Goal: Information Seeking & Learning: Learn about a topic

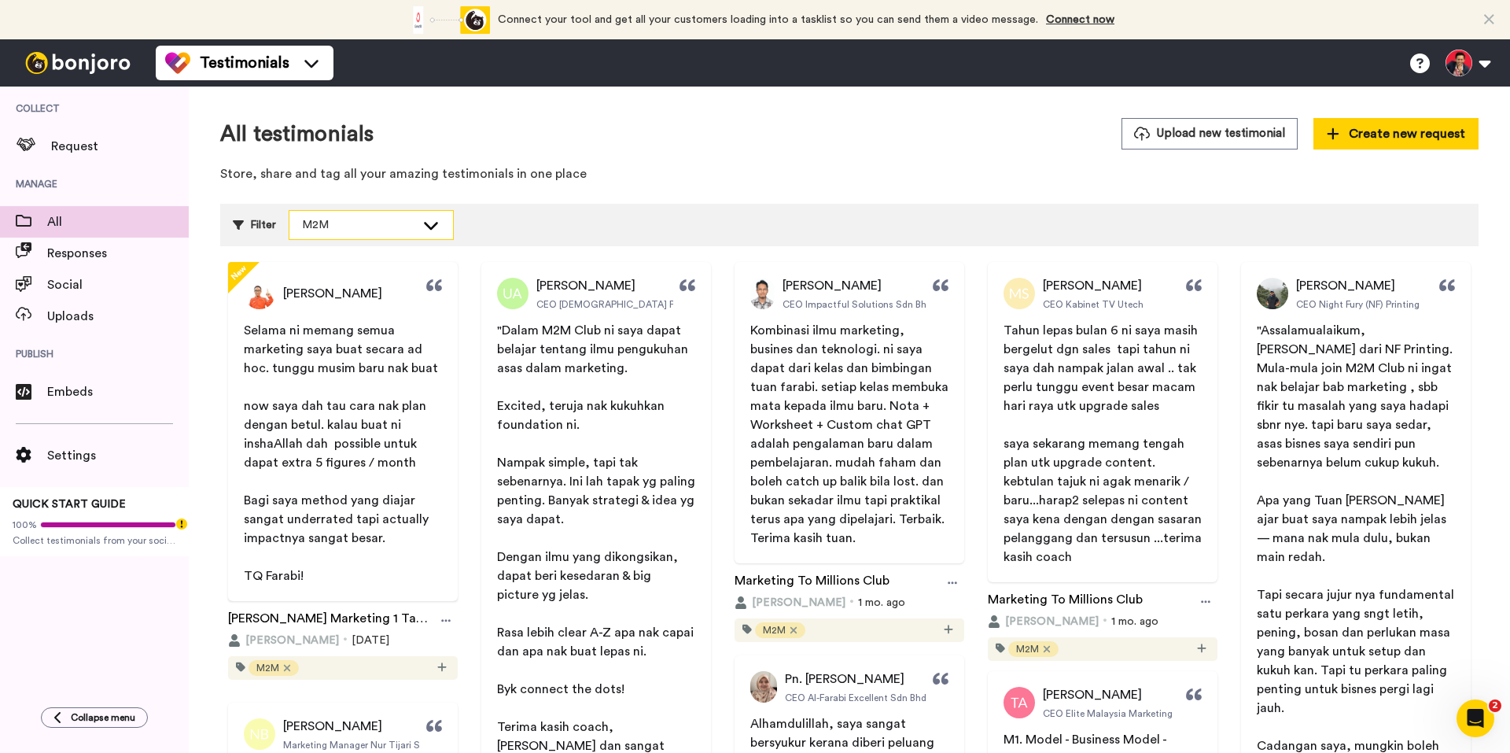
click at [344, 226] on div "M2M" at bounding box center [358, 225] width 113 height 16
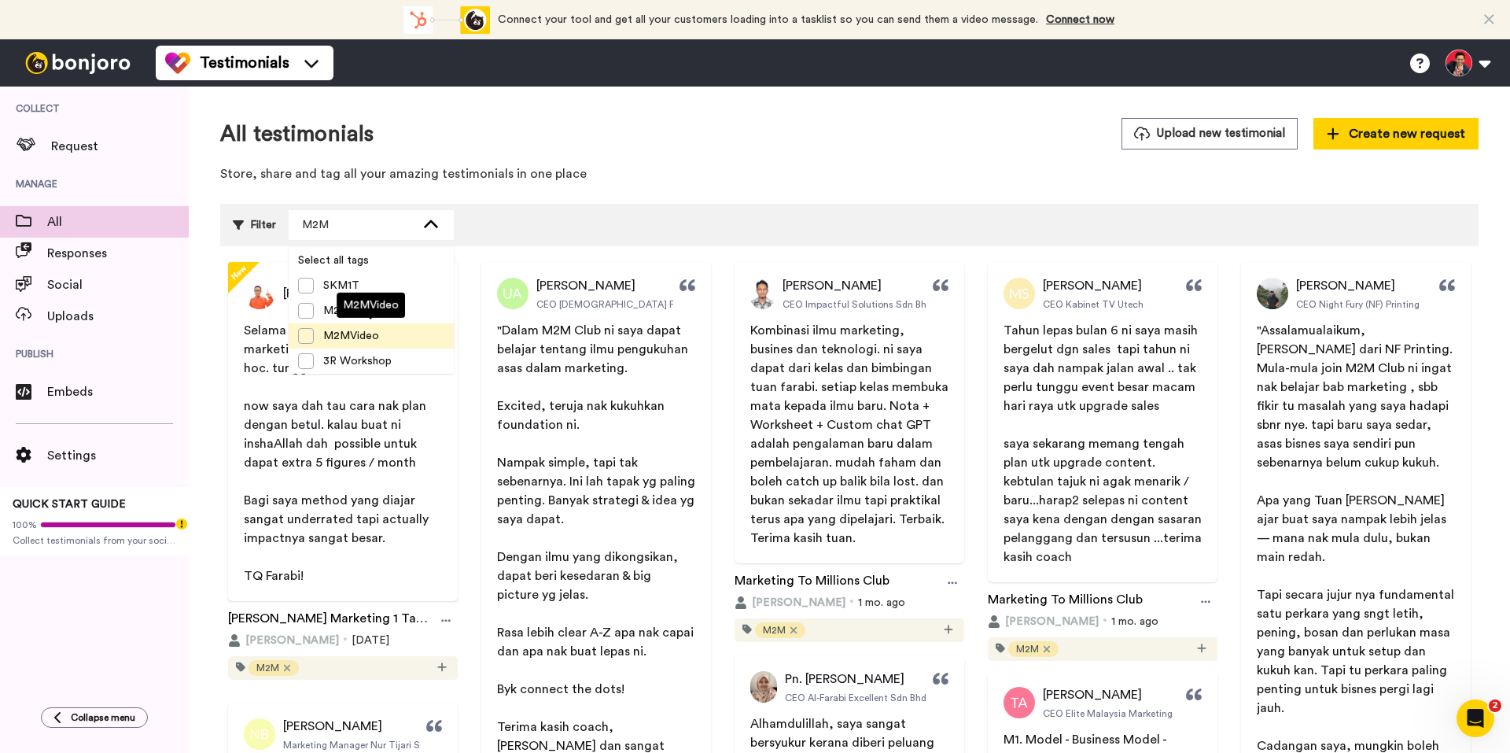
click at [339, 329] on span "M2MVideo" at bounding box center [351, 336] width 75 height 16
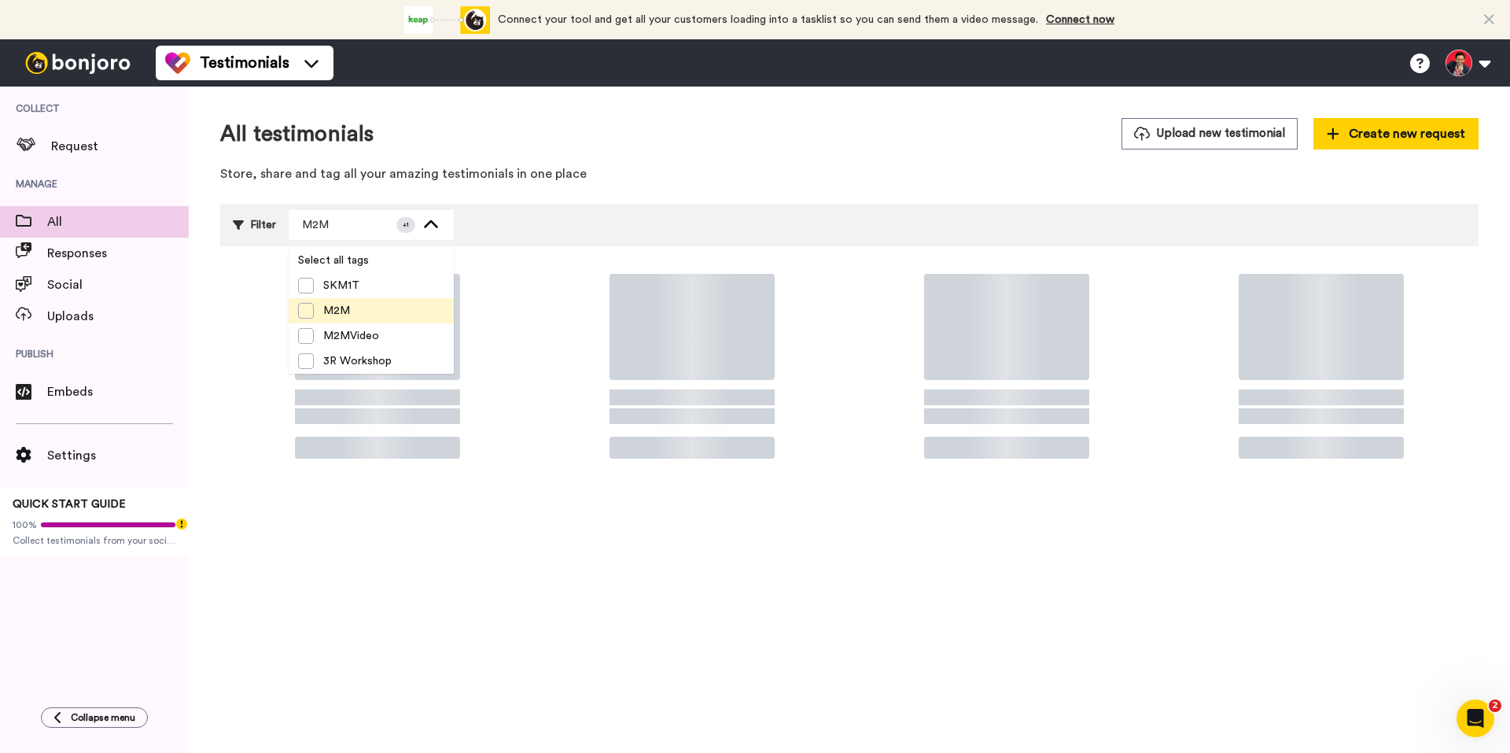
click at [325, 304] on span "M2M" at bounding box center [337, 311] width 46 height 16
click at [426, 224] on icon at bounding box center [431, 224] width 14 height 8
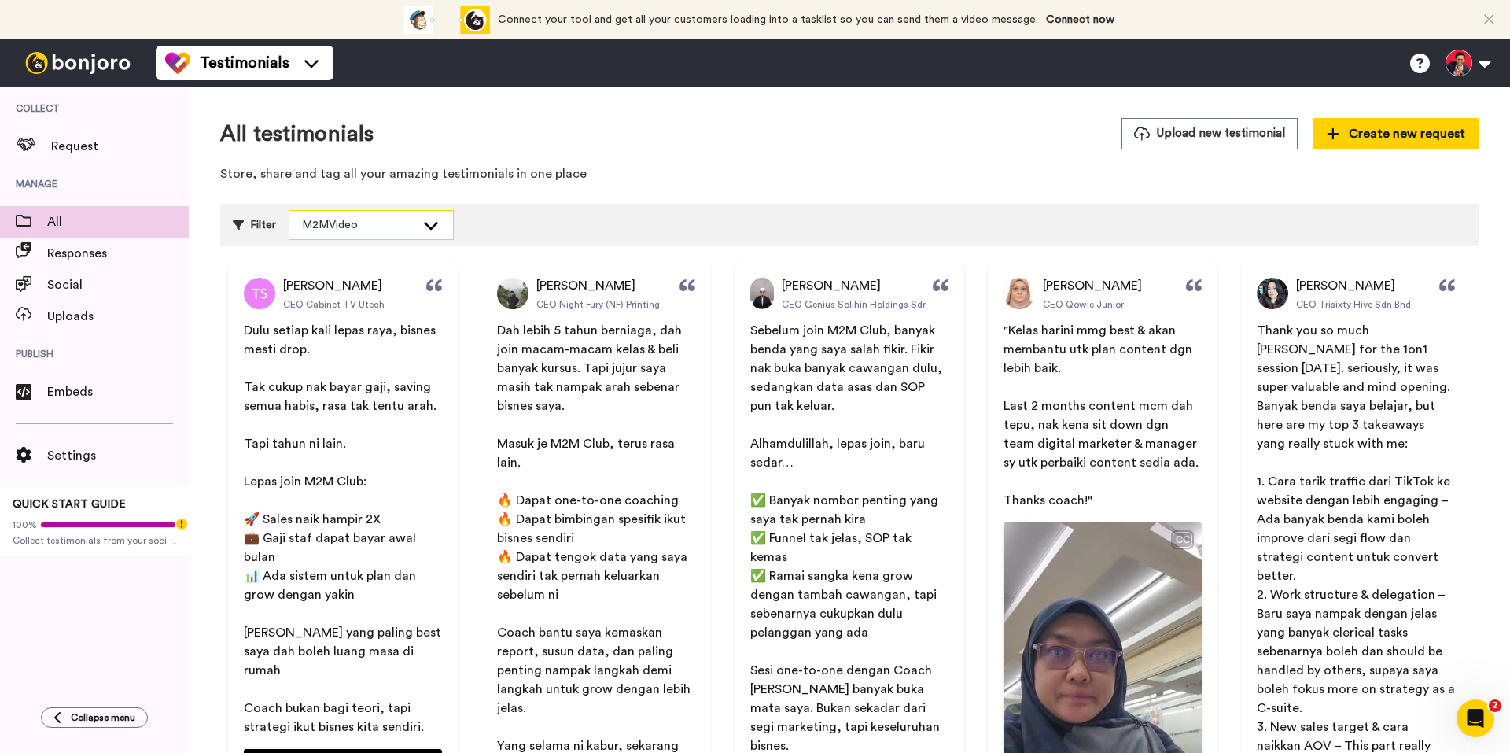
click at [332, 232] on div "M2MVideo" at bounding box center [358, 225] width 113 height 16
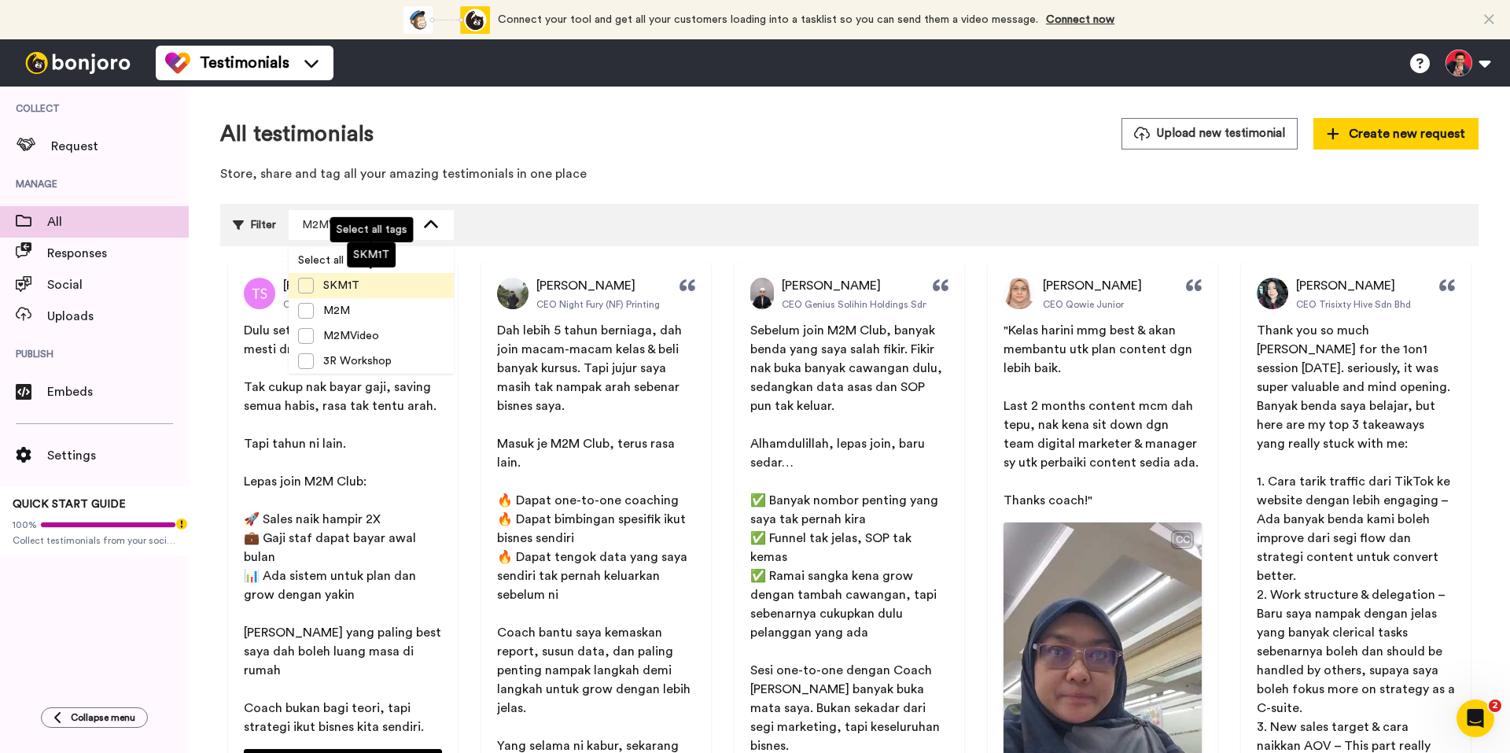
click at [338, 284] on span "SKM1T" at bounding box center [341, 286] width 55 height 16
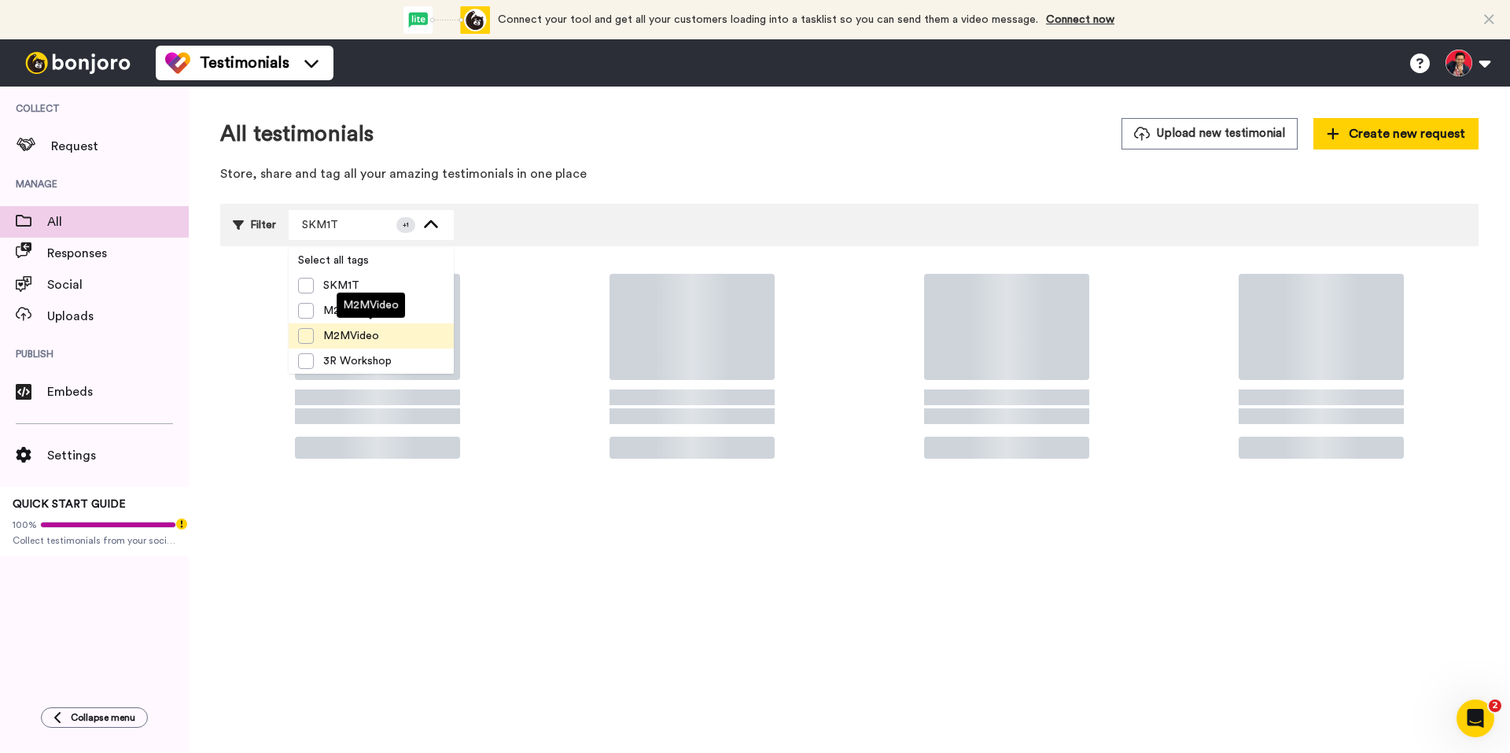
click at [316, 326] on li "M2MVideo" at bounding box center [371, 335] width 165 height 25
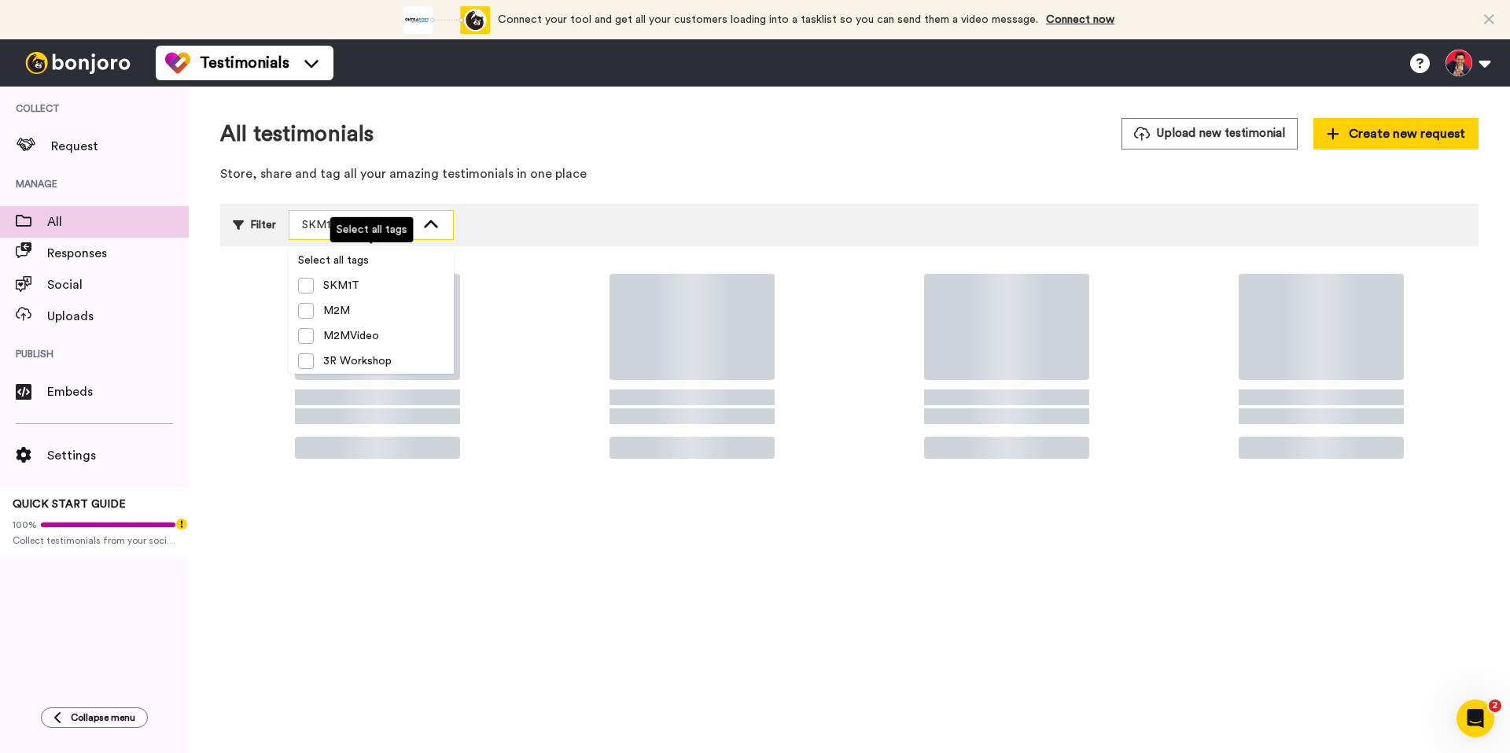
click at [428, 216] on div "SKM1T" at bounding box center [371, 225] width 164 height 28
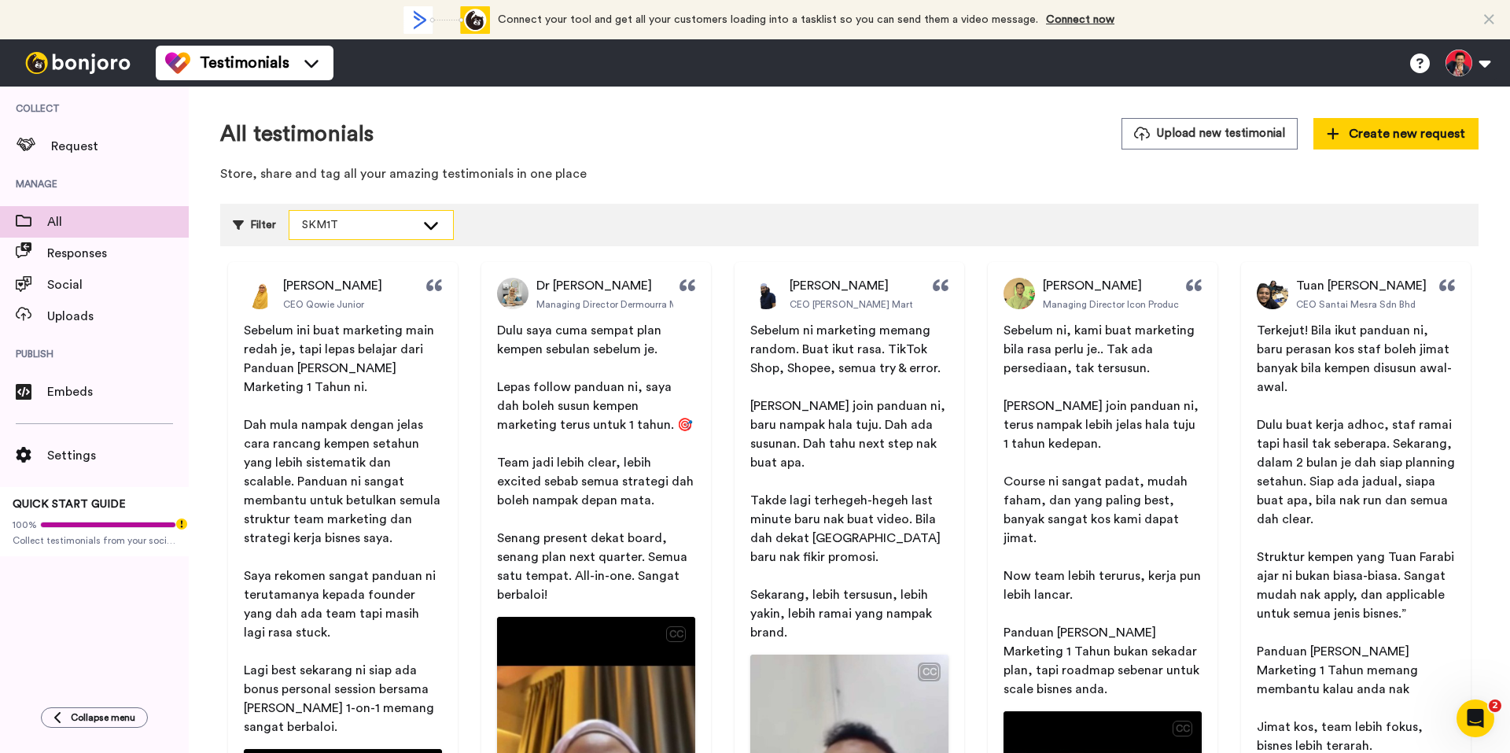
click at [396, 233] on div "SKM1T" at bounding box center [371, 225] width 164 height 28
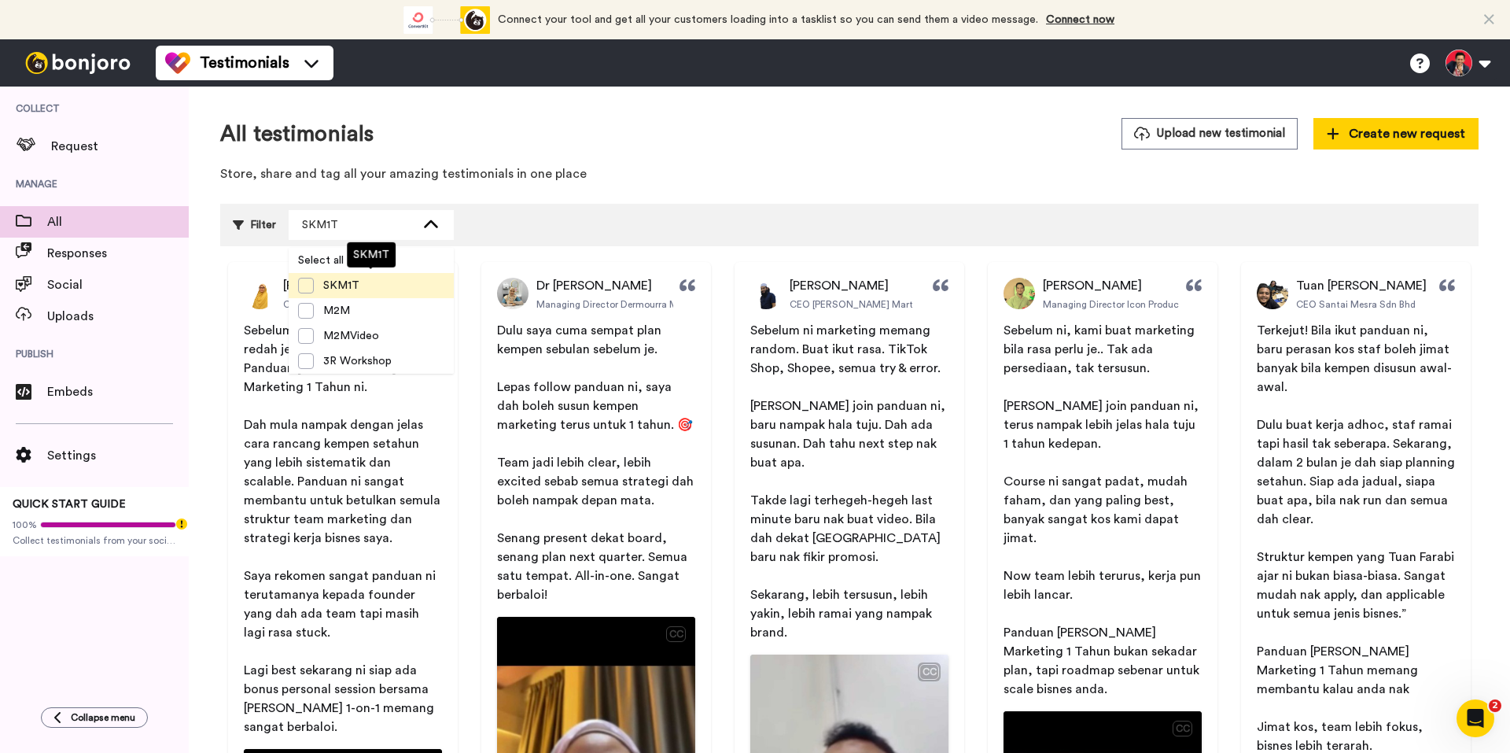
click at [337, 286] on span "SKM1T" at bounding box center [341, 286] width 55 height 16
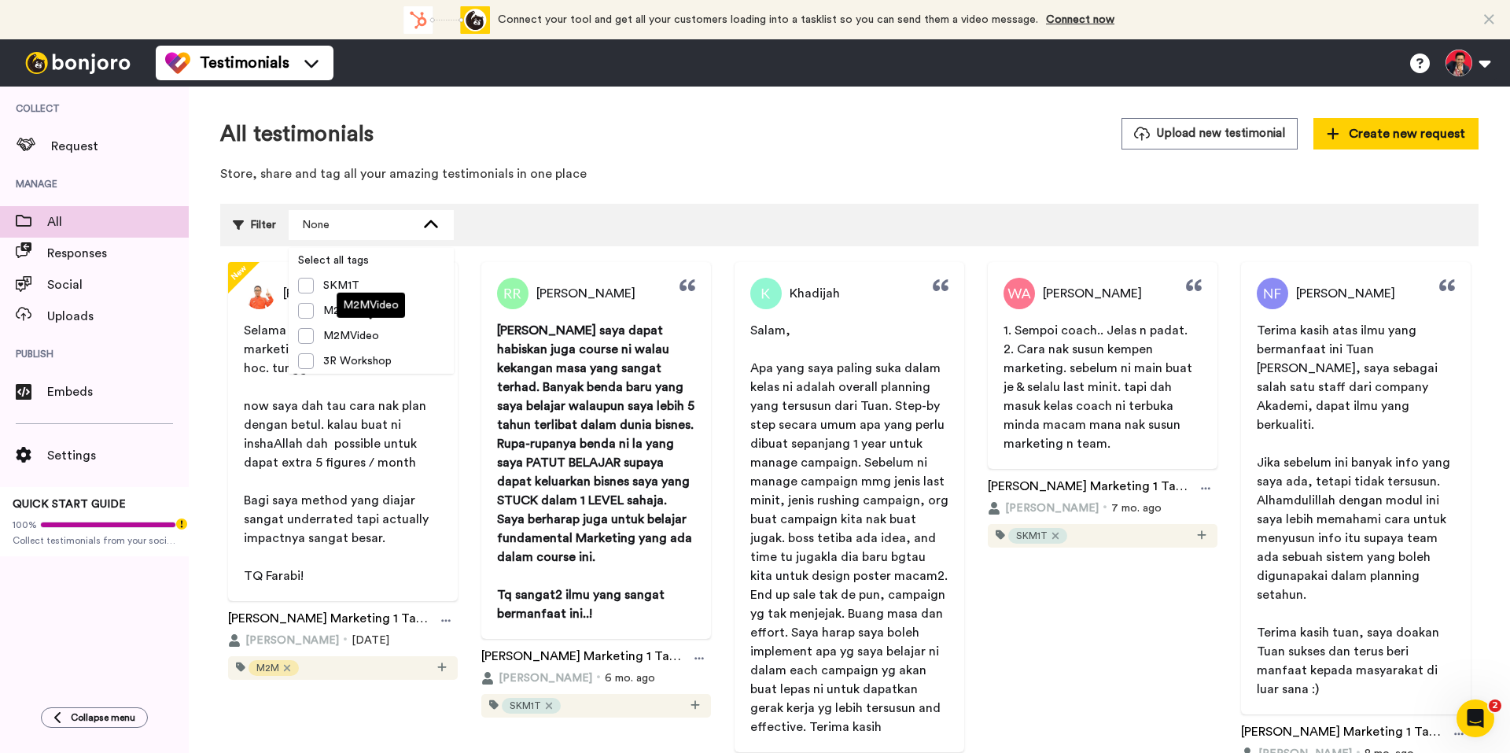
click at [331, 330] on span "M2MVideo" at bounding box center [351, 336] width 75 height 16
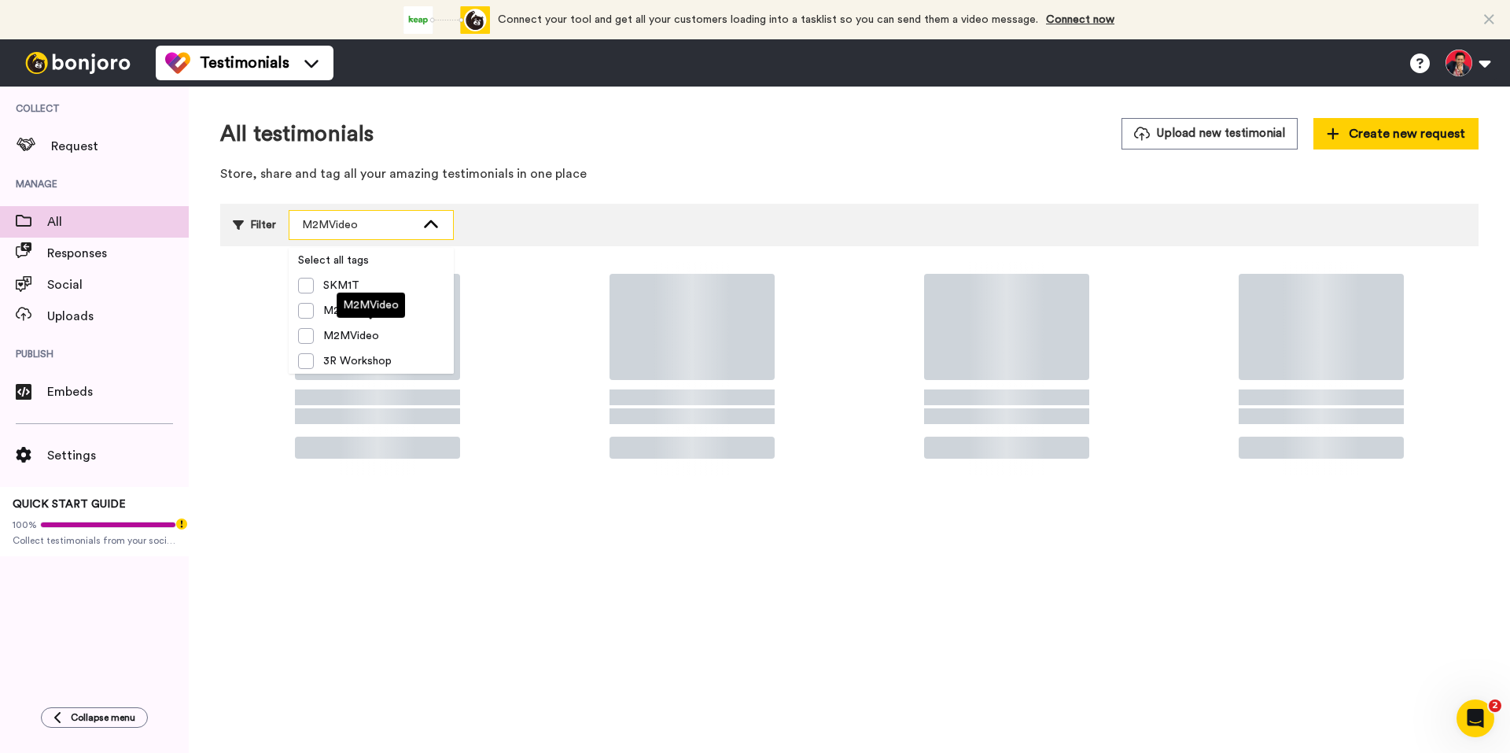
click at [428, 223] on icon at bounding box center [431, 224] width 14 height 8
